Goal: Transaction & Acquisition: Purchase product/service

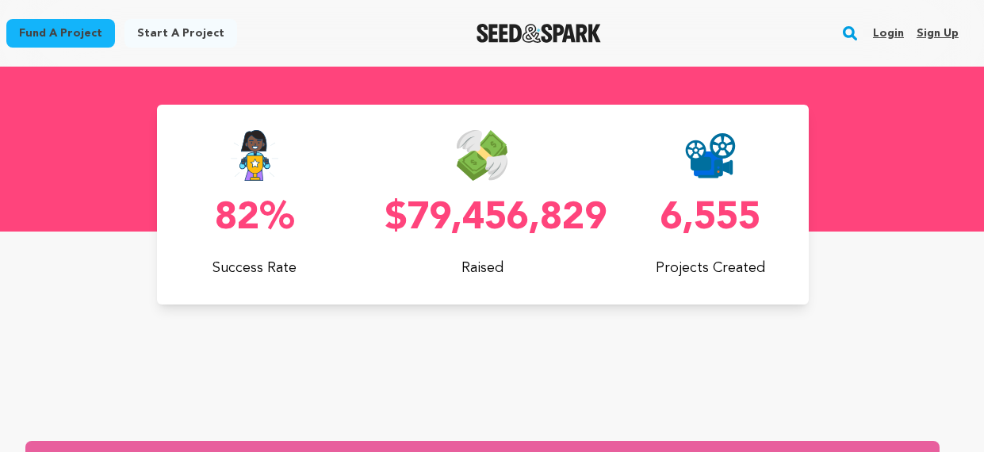
scroll to position [597, 19]
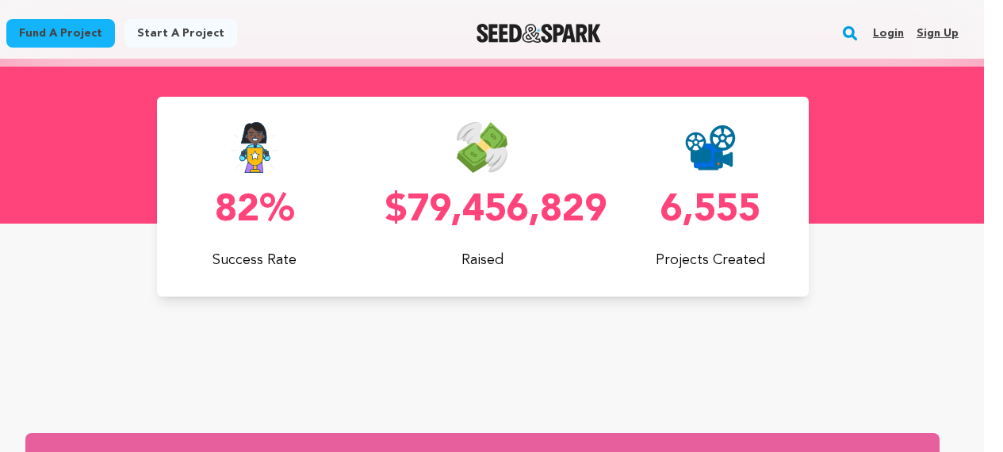
click at [77, 34] on link "Fund a project" at bounding box center [60, 33] width 109 height 29
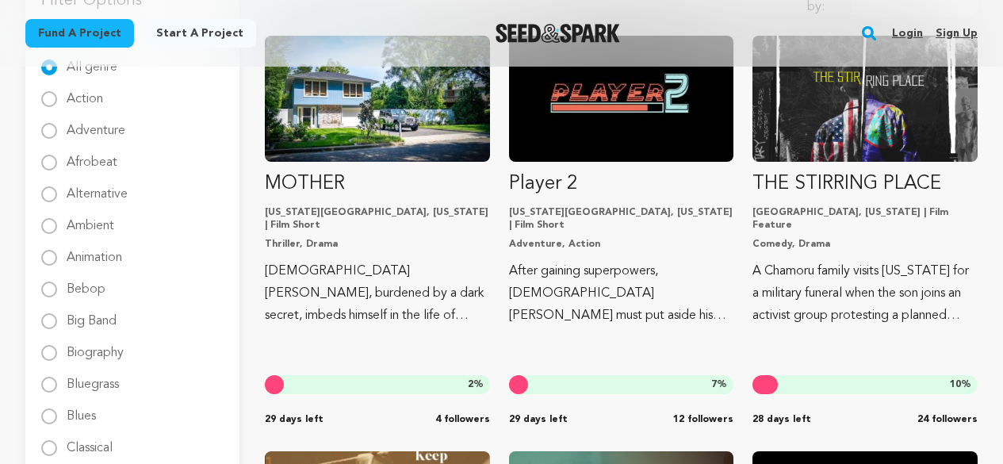
scroll to position [249, 0]
